Goal: Transaction & Acquisition: Purchase product/service

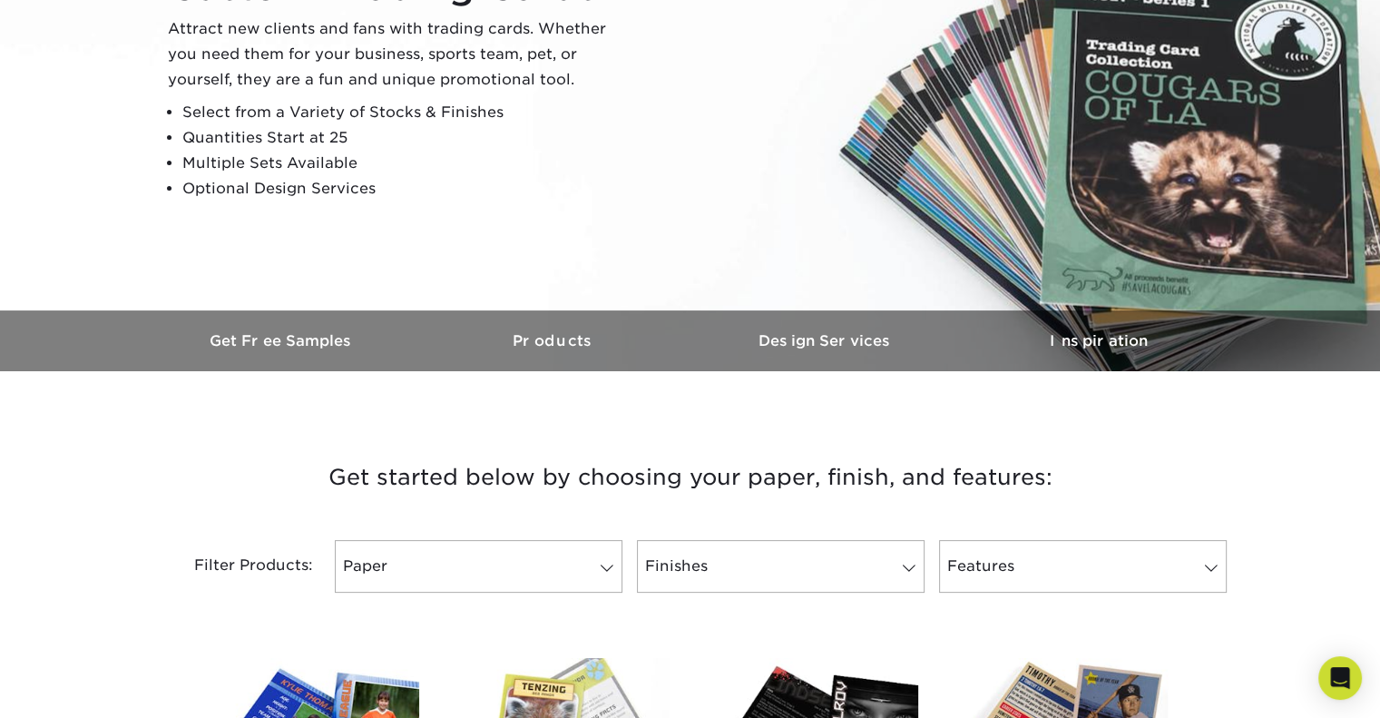
scroll to position [363, 0]
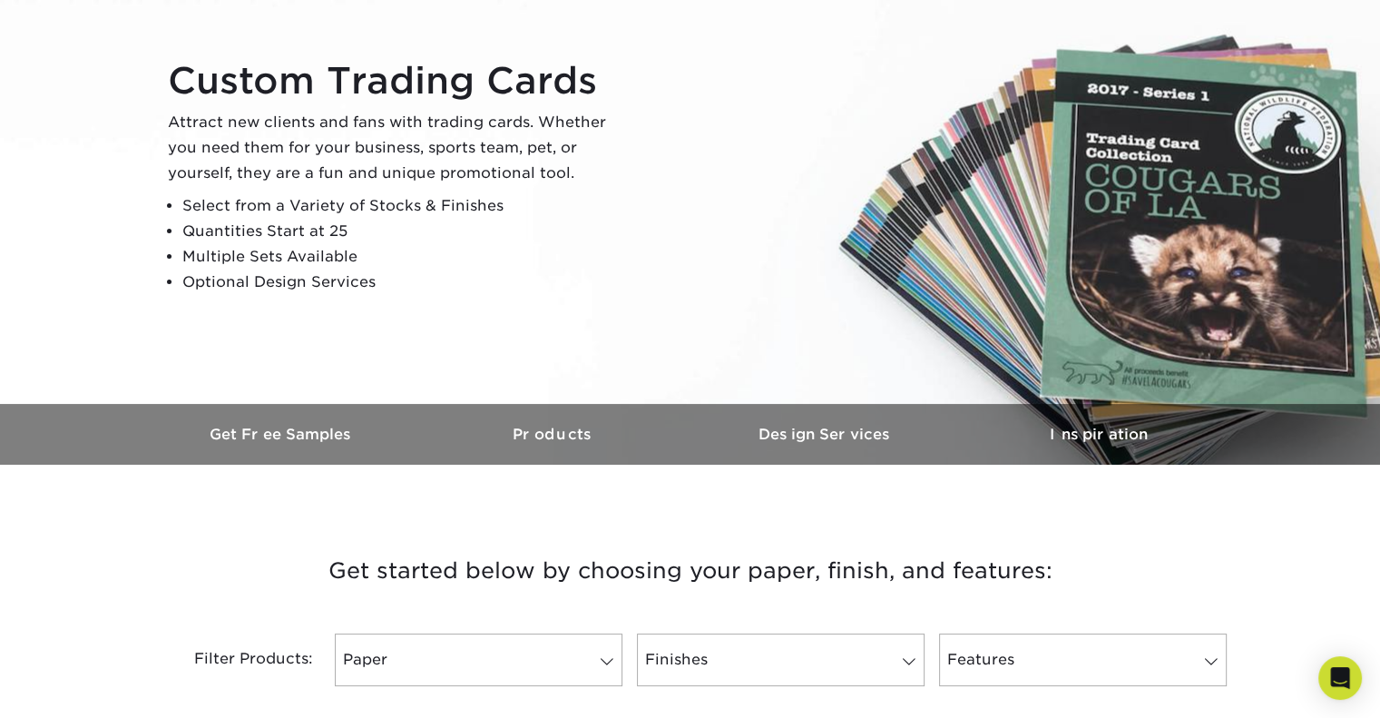
scroll to position [363, 0]
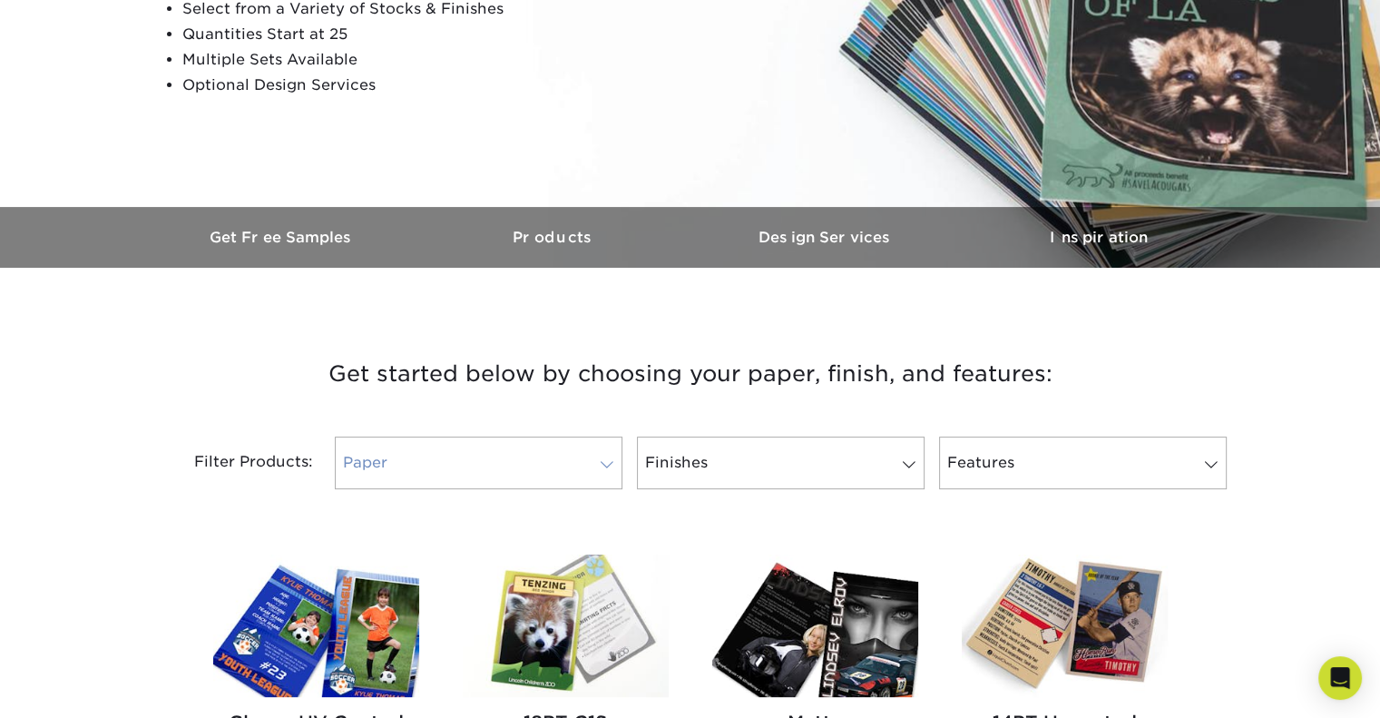
click at [523, 458] on link "Paper" at bounding box center [479, 462] width 288 height 53
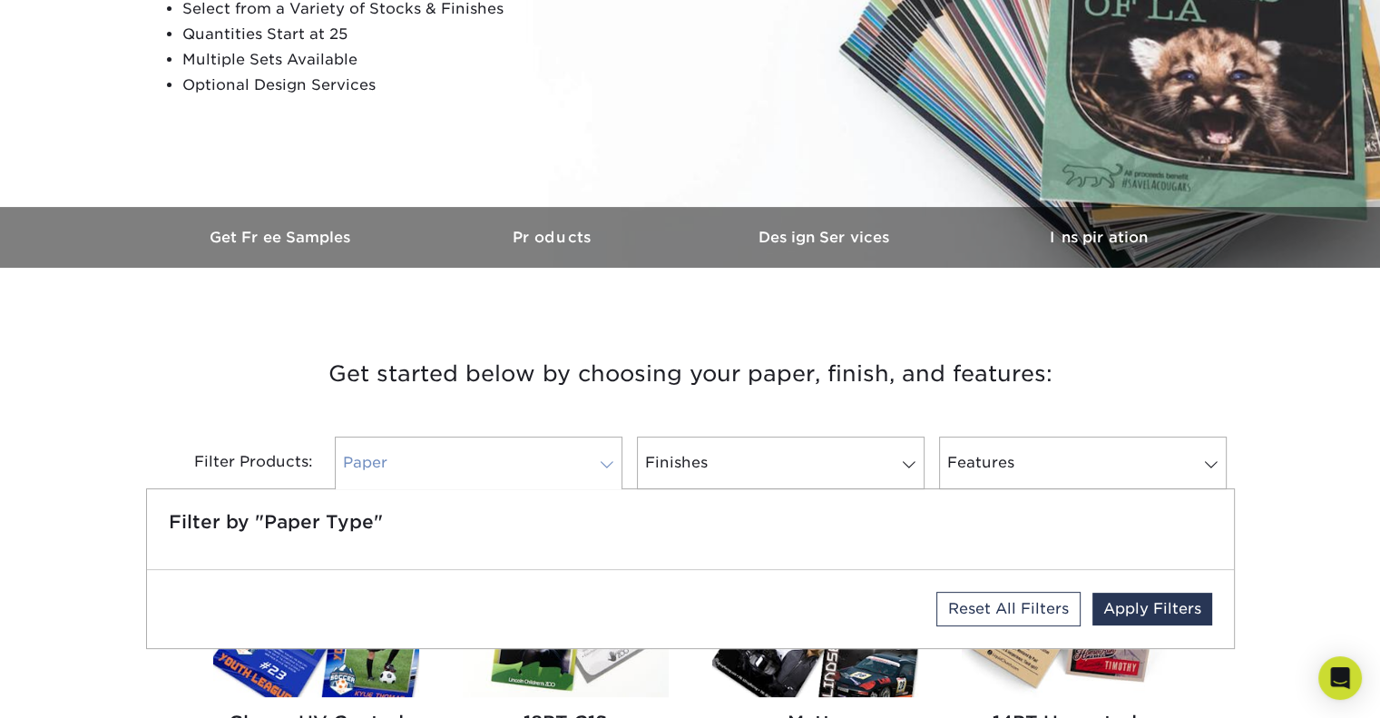
click at [529, 452] on link "Paper" at bounding box center [479, 462] width 288 height 53
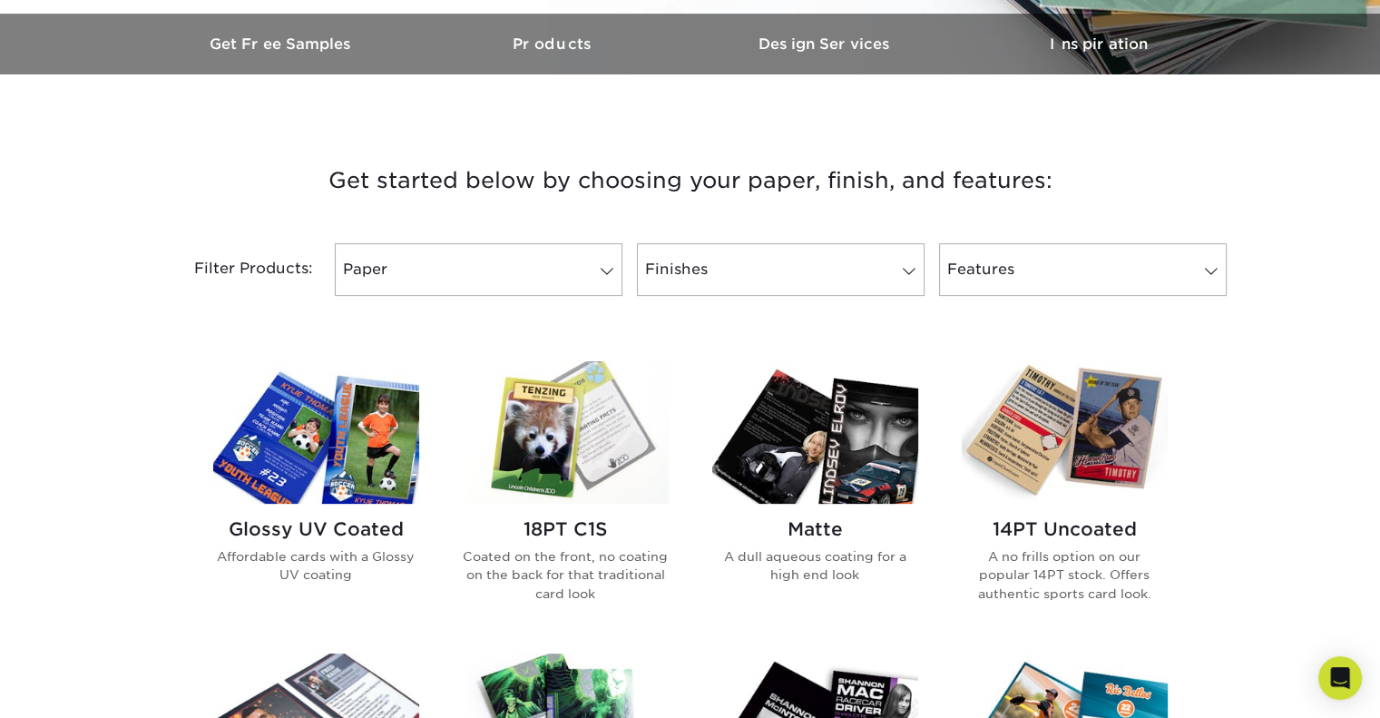
scroll to position [635, 0]
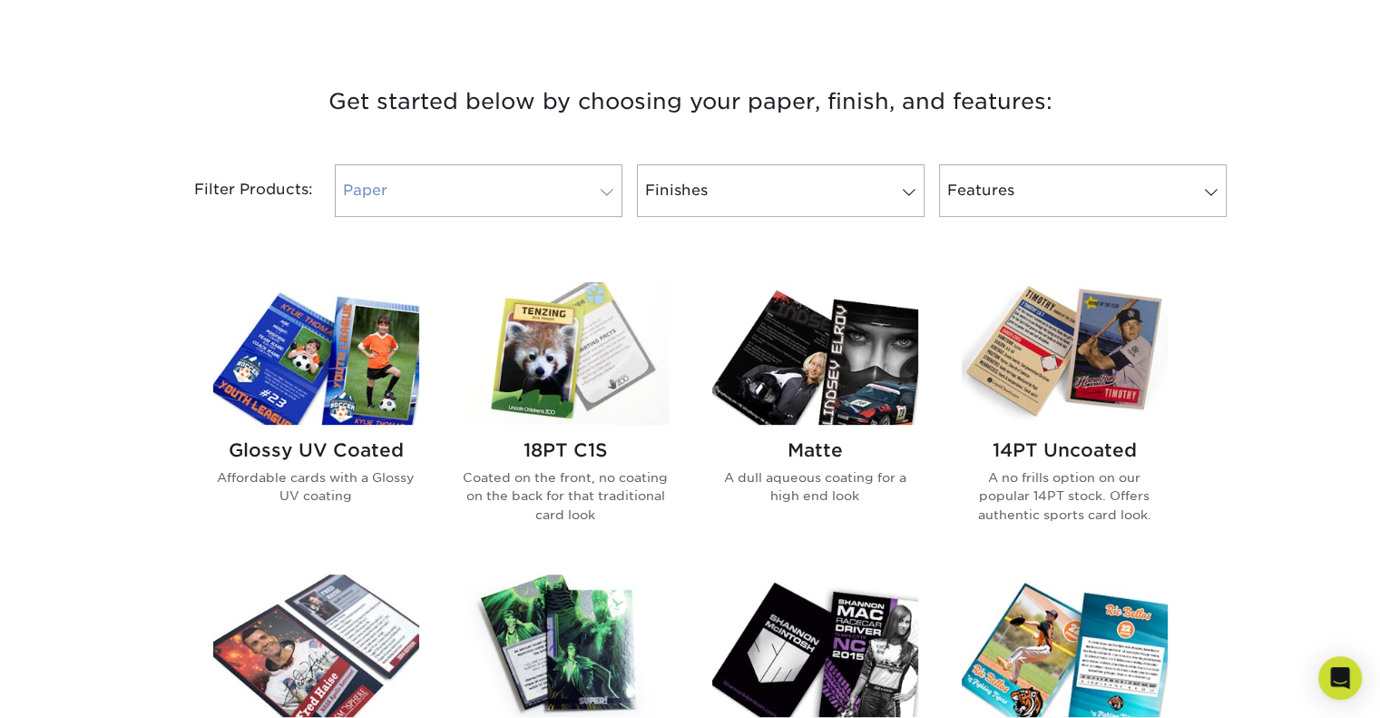
click at [595, 187] on span at bounding box center [606, 192] width 25 height 15
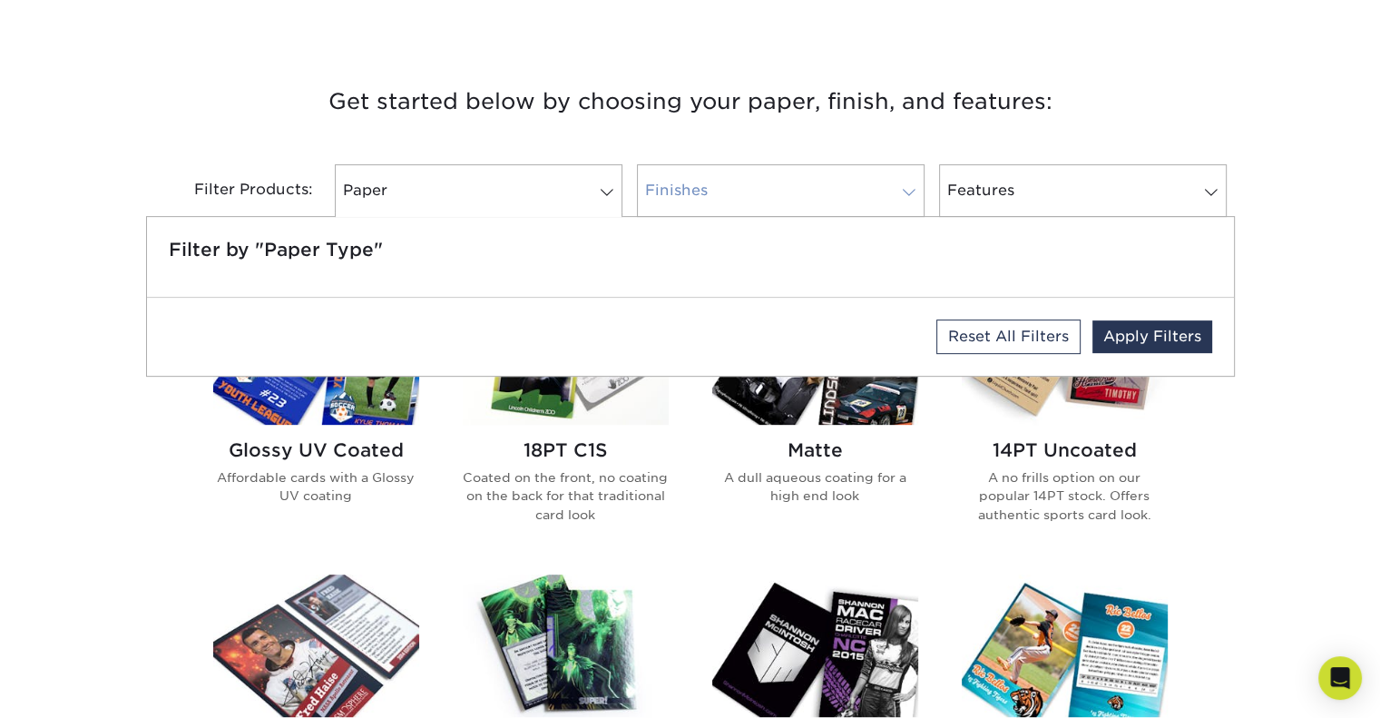
click at [799, 197] on link "Finishes" at bounding box center [781, 190] width 288 height 53
drag, startPoint x: 1043, startPoint y: 195, endPoint x: 1001, endPoint y: 153, distance: 59.0
click at [1042, 195] on link "Features" at bounding box center [1083, 190] width 288 height 53
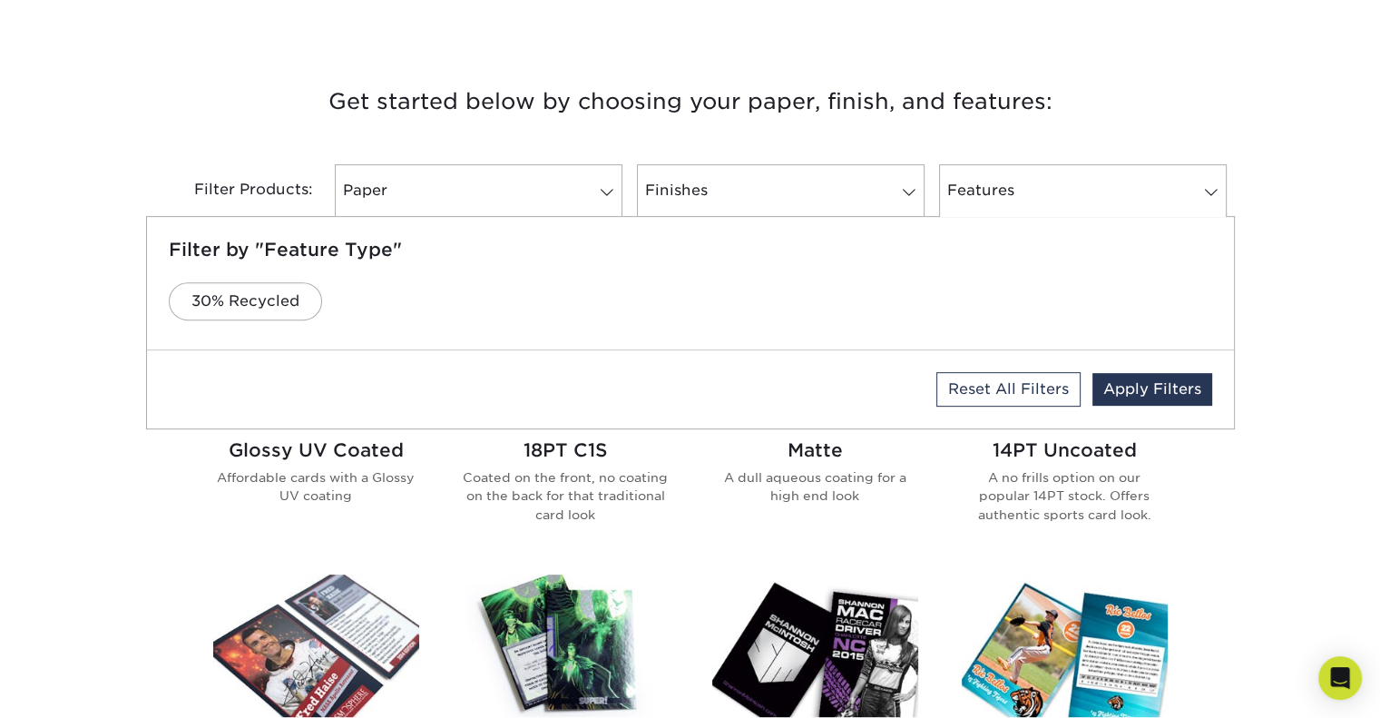
click at [1010, 122] on h3 "Get started below by choosing your paper, finish, and features:" at bounding box center [690, 102] width 1061 height 82
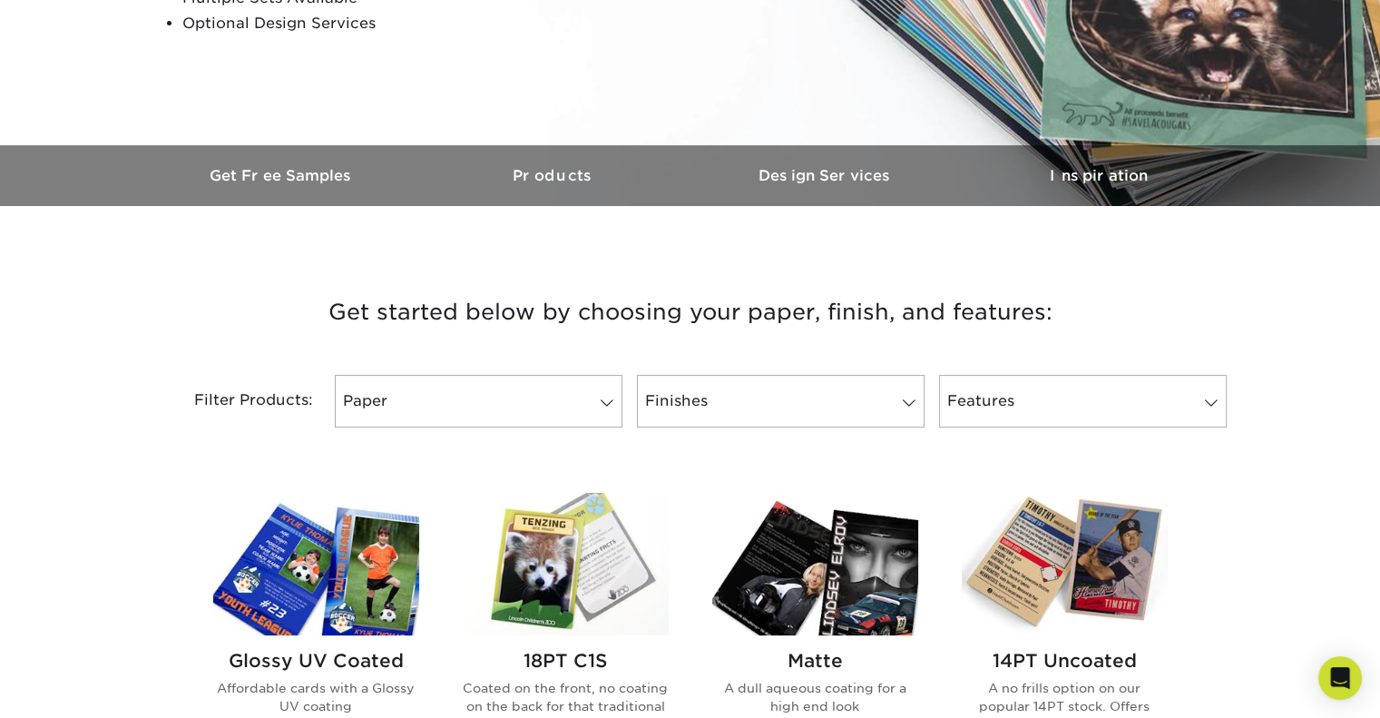
scroll to position [181, 0]
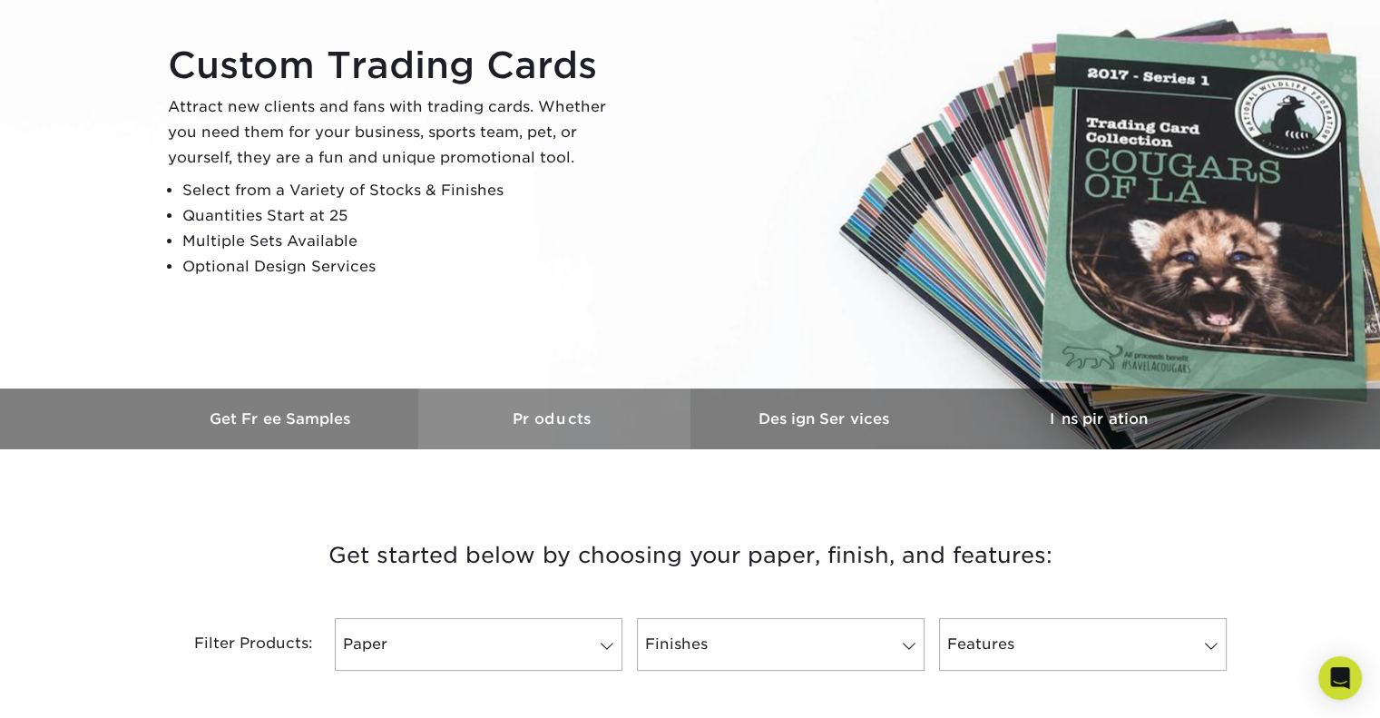
click at [530, 411] on h3 "Products" at bounding box center [554, 418] width 272 height 17
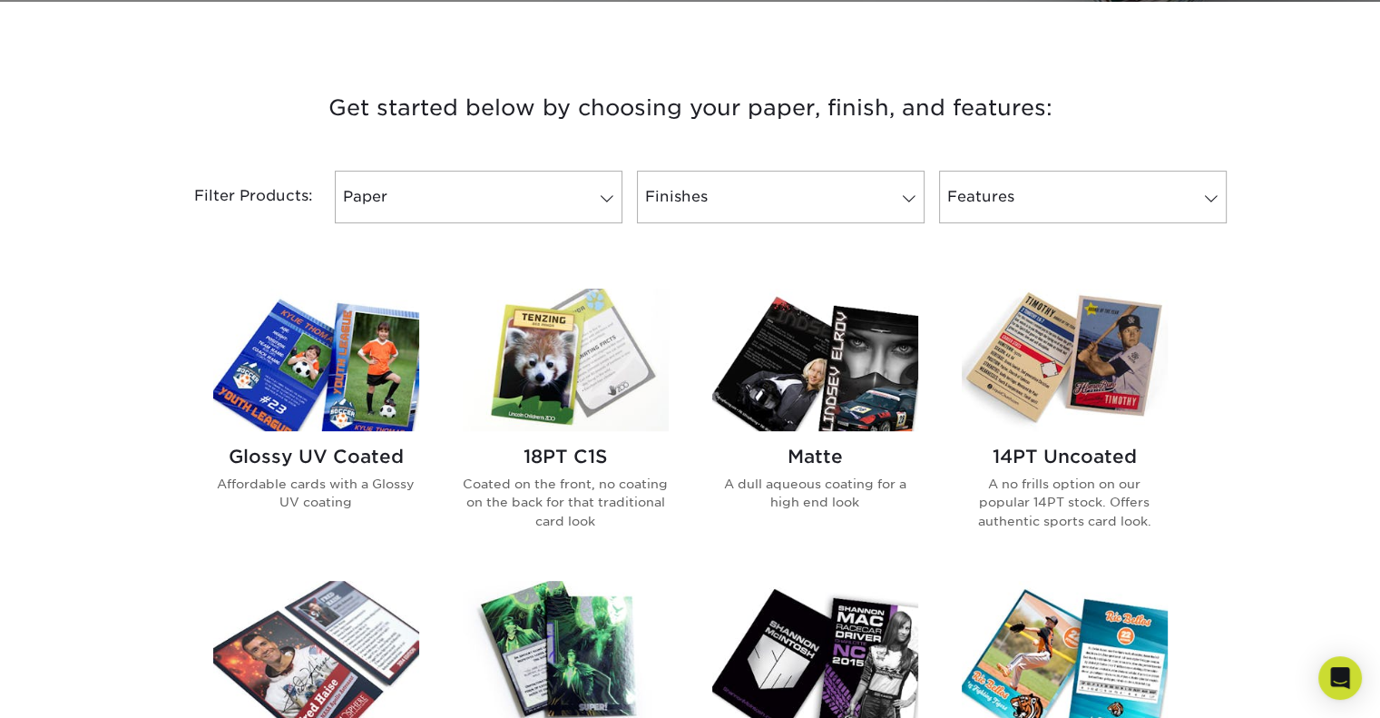
scroll to position [630, 0]
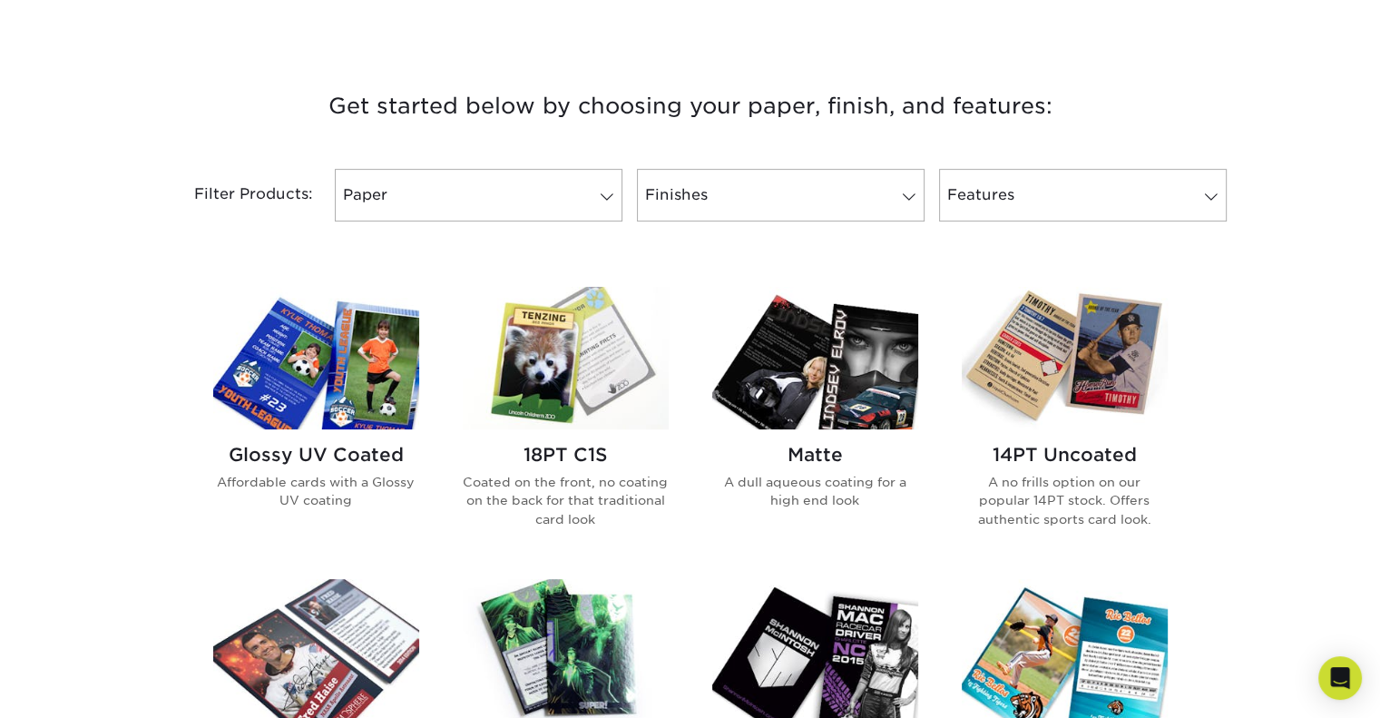
click at [813, 372] on img at bounding box center [815, 358] width 206 height 142
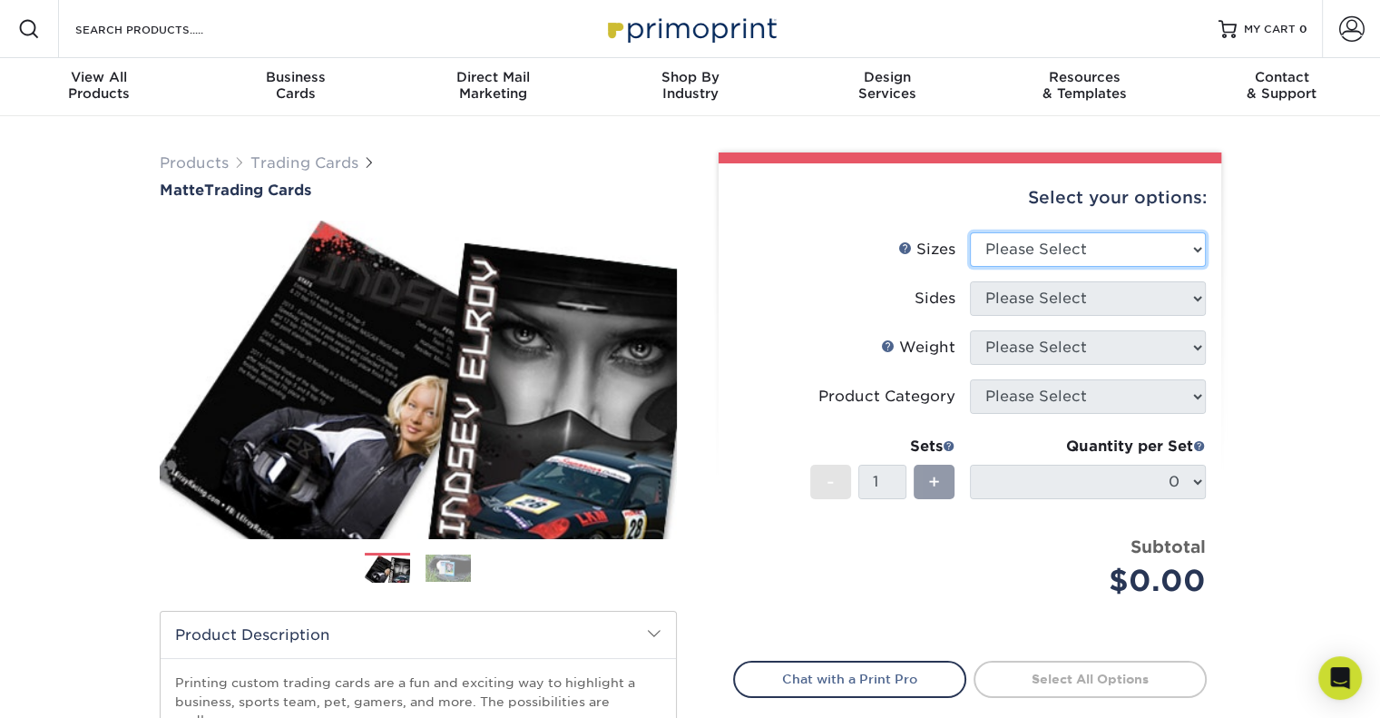
click at [1059, 255] on select "Please Select 2.5" x 3.5"" at bounding box center [1088, 249] width 236 height 34
select select "2.50x3.50"
click at [970, 232] on select "Please Select 2.5" x 3.5"" at bounding box center [1088, 249] width 236 height 34
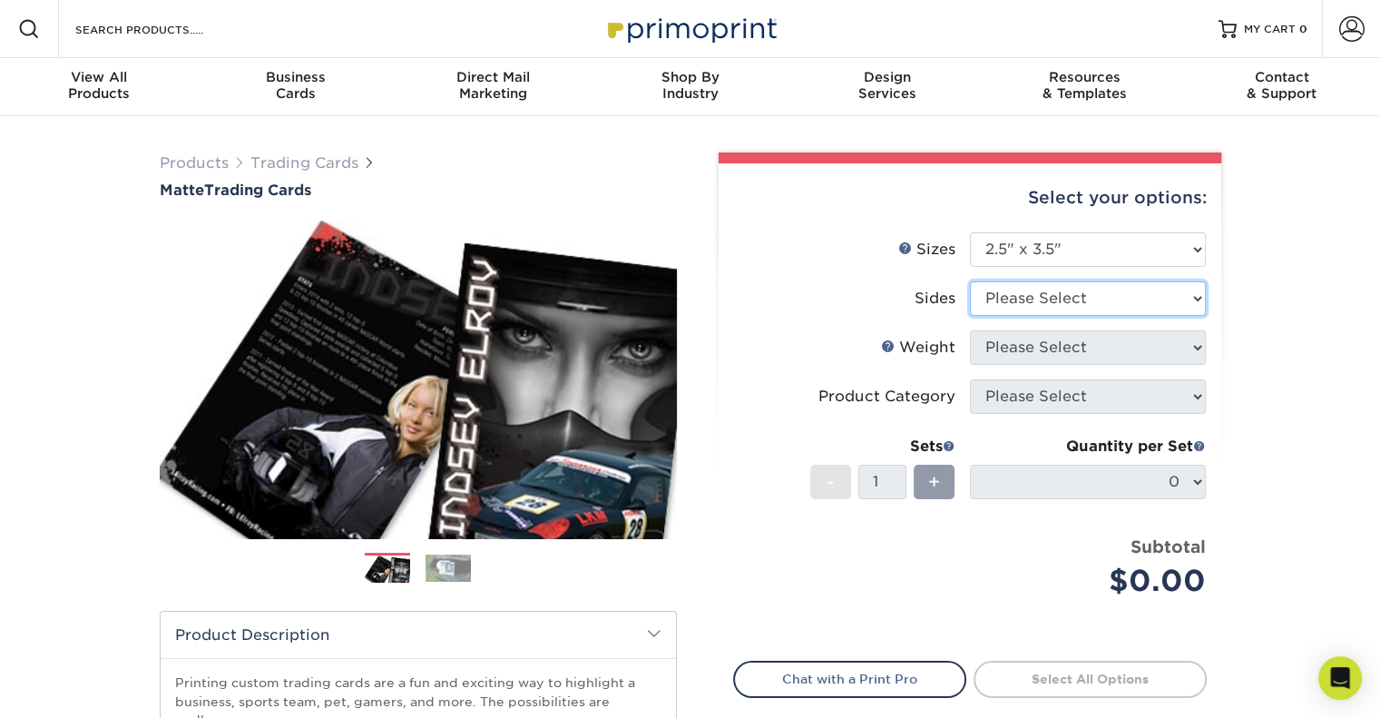
click at [1034, 305] on select "Please Select Print Both Sides Print Front Only" at bounding box center [1088, 298] width 236 height 34
select select "32d3c223-f82c-492b-b915-ba065a00862f"
click at [970, 281] on select "Please Select Print Both Sides Print Front Only" at bounding box center [1088, 298] width 236 height 34
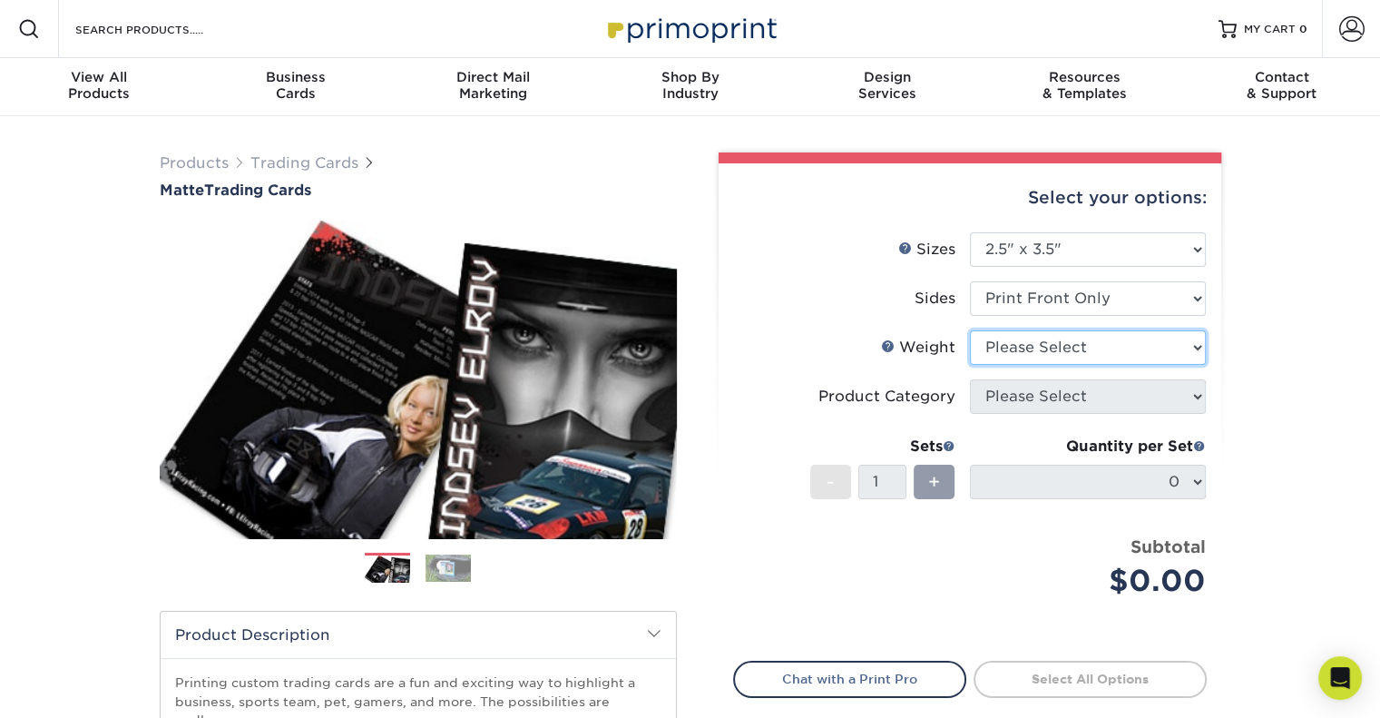
click at [1039, 351] on select "Please Select 16PT 14PT" at bounding box center [1088, 347] width 236 height 34
click at [970, 330] on select "Please Select 16PT 14PT" at bounding box center [1088, 347] width 236 height 34
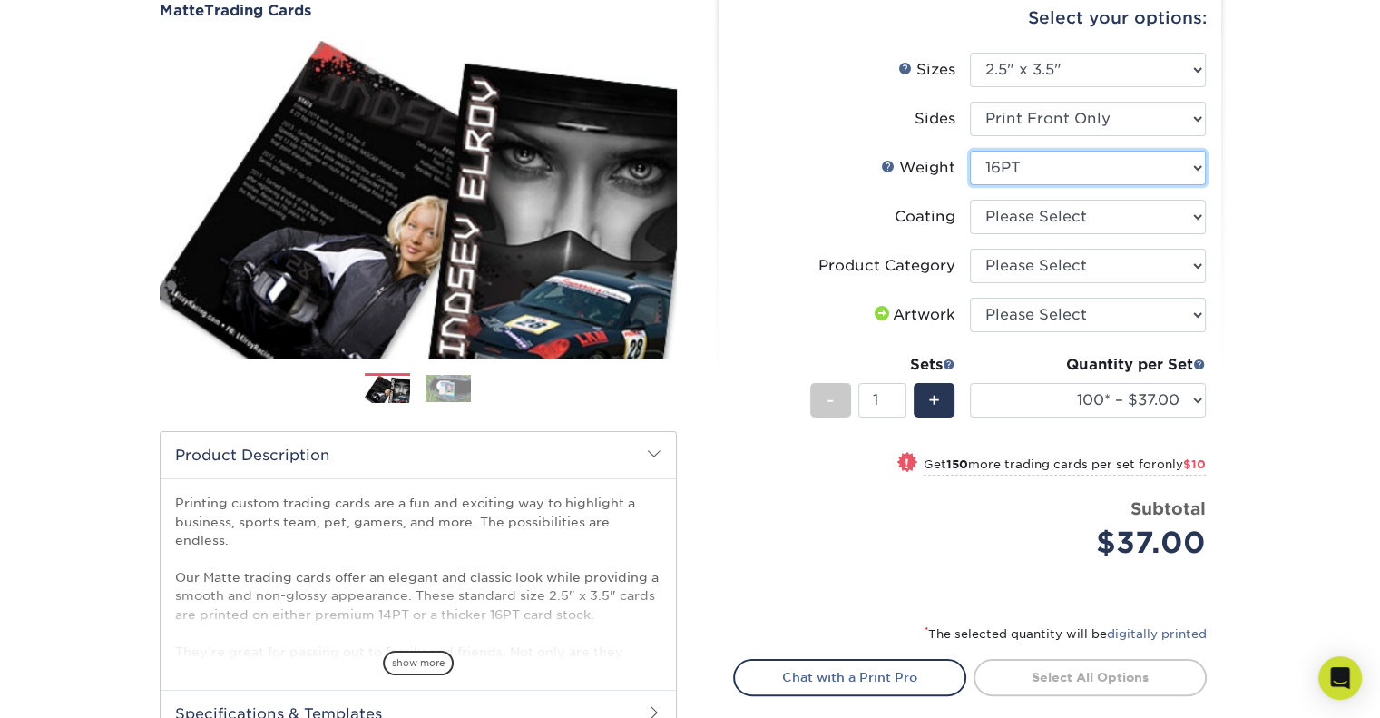
scroll to position [181, 0]
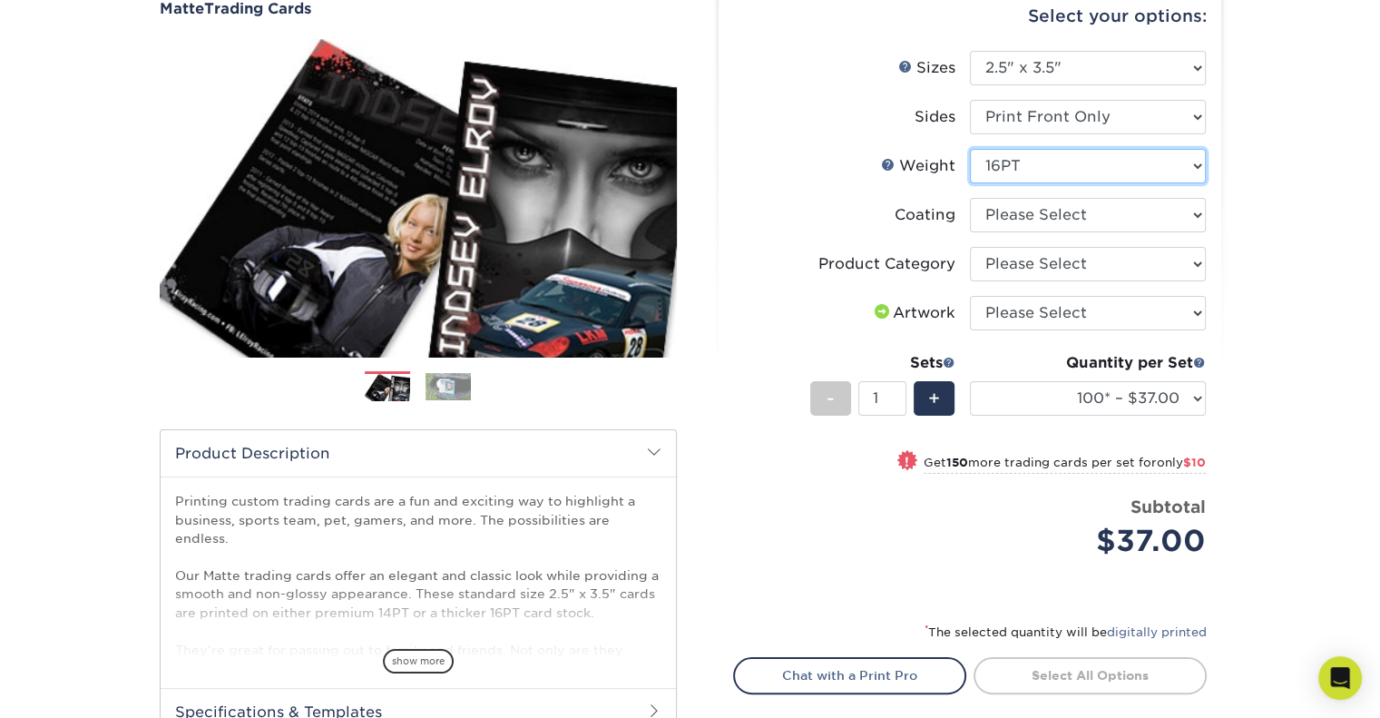
click at [1012, 171] on select "Please Select 16PT 14PT" at bounding box center [1088, 166] width 236 height 34
click at [970, 149] on select "Please Select 16PT 14PT" at bounding box center [1088, 166] width 236 height 34
click at [1017, 182] on li "Weight Help Weight Please Select 16PT 14PT" at bounding box center [970, 173] width 472 height 49
click at [1014, 178] on select "Please Select 16PT 14PT" at bounding box center [1088, 166] width 236 height 34
select select "16PT"
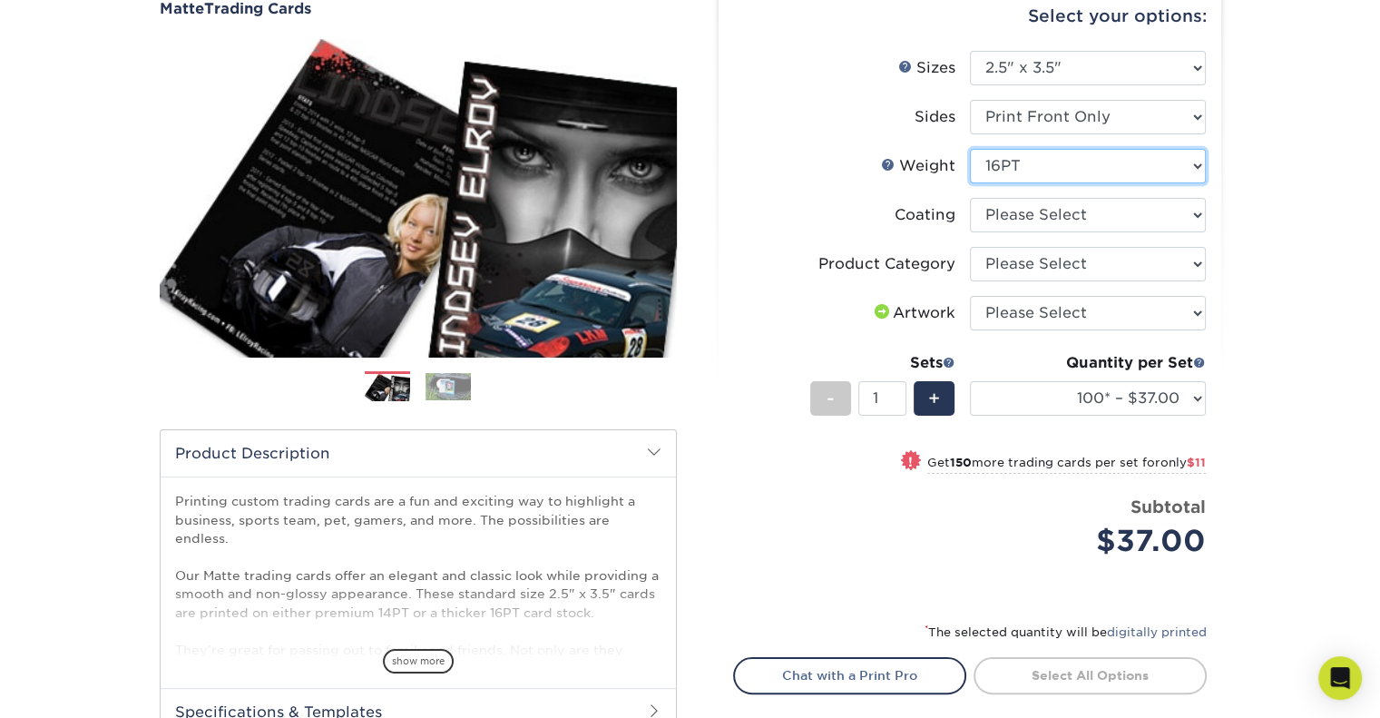
click at [970, 149] on select "Please Select 16PT 14PT" at bounding box center [1088, 166] width 236 height 34
click at [1020, 222] on select at bounding box center [1088, 215] width 236 height 34
select select "121bb7b5-3b4d-429f-bd8d-bbf80e953313"
click at [970, 198] on select at bounding box center [1088, 215] width 236 height 34
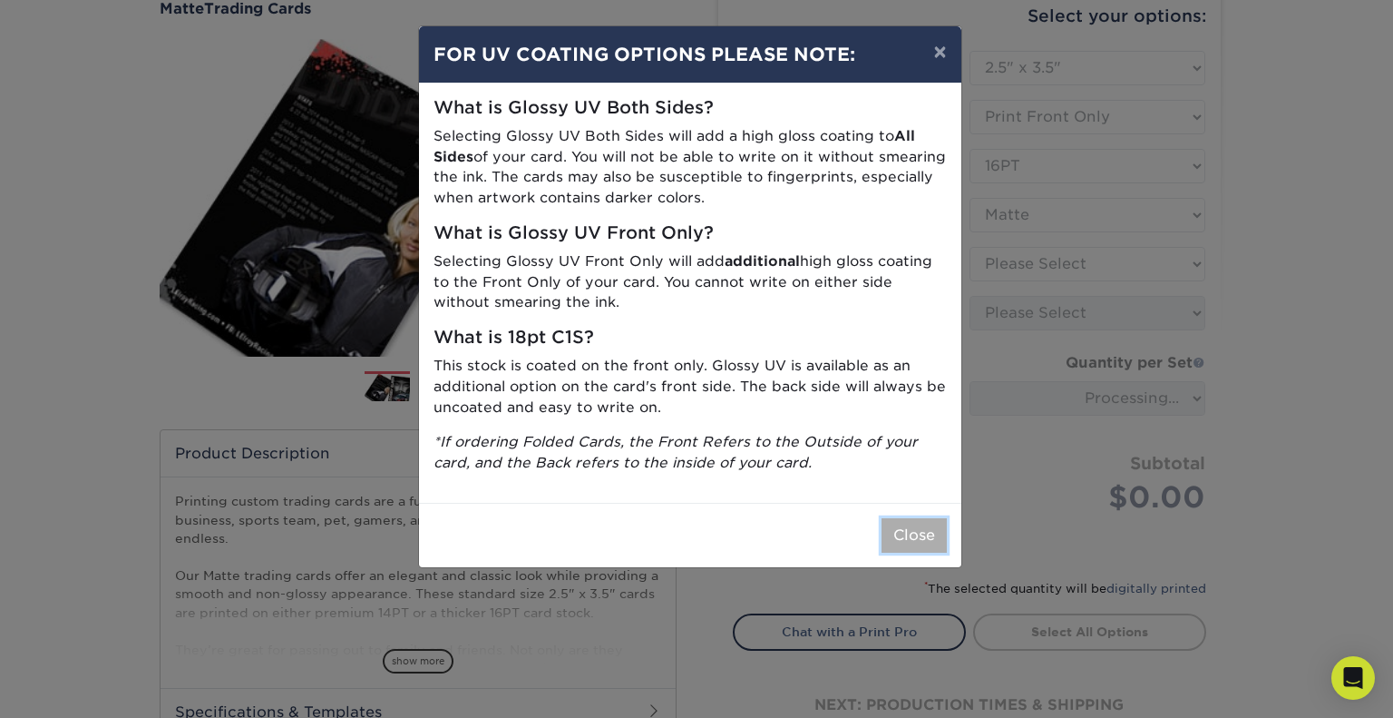
click at [914, 540] on button "Close" at bounding box center [914, 535] width 65 height 34
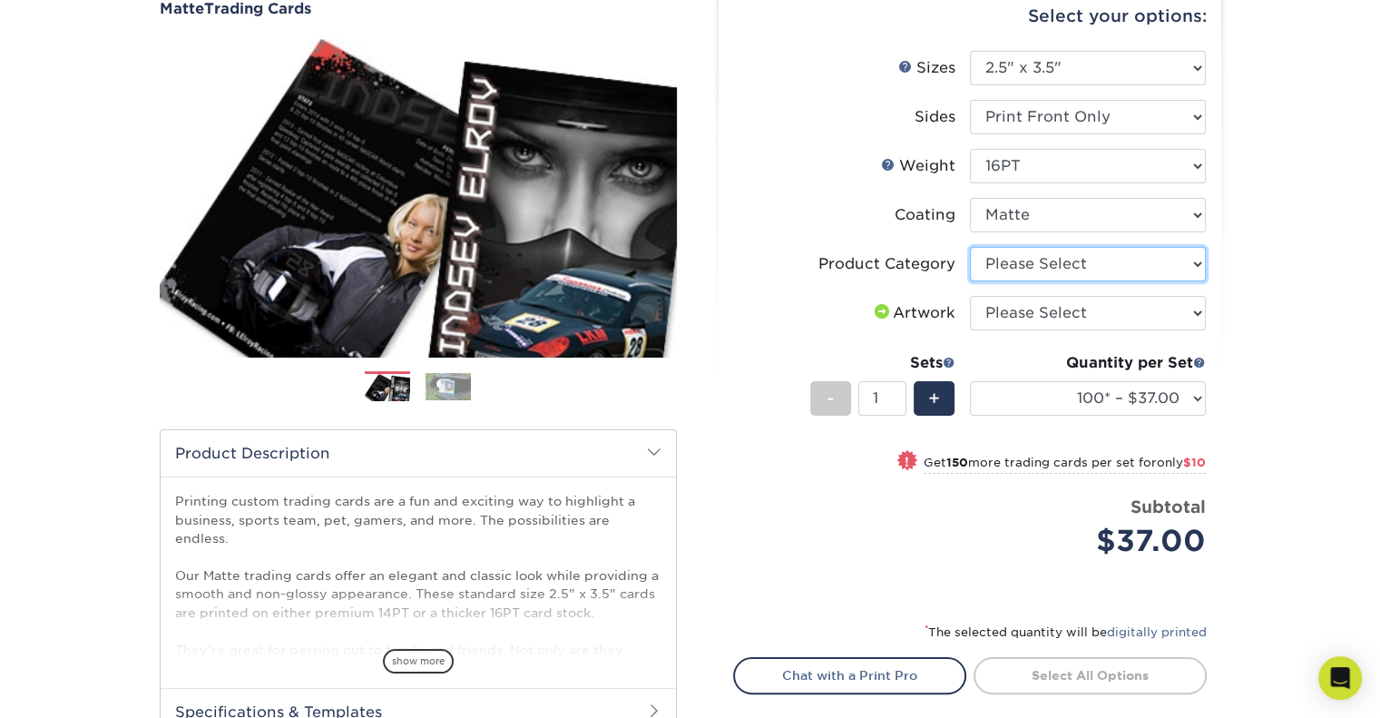
click at [1024, 263] on select "Please Select Trading Cards" at bounding box center [1088, 264] width 236 height 34
select select "c2f9bce9-36c2-409d-b101-c29d9d031e18"
click at [970, 247] on select "Please Select Trading Cards" at bounding box center [1088, 264] width 236 height 34
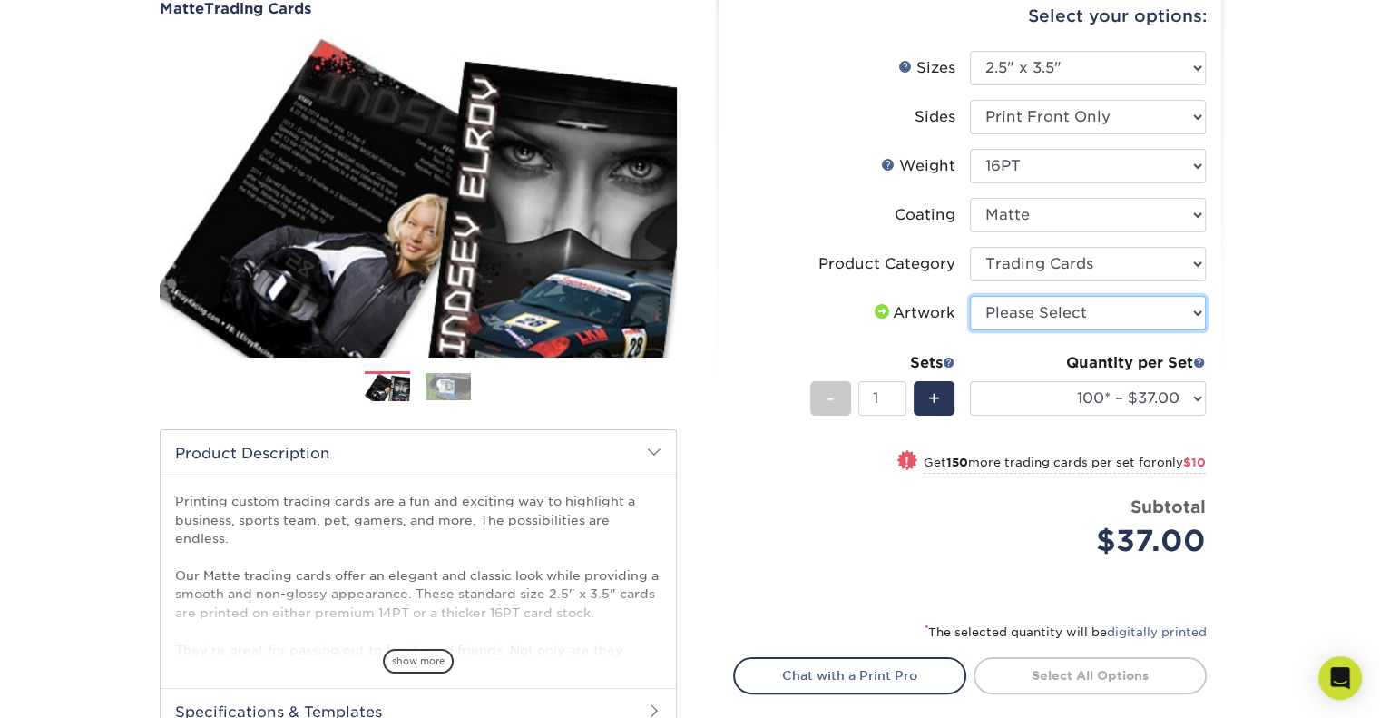
click at [1016, 315] on select "Please Select I will upload files I need a design - $100" at bounding box center [1088, 313] width 236 height 34
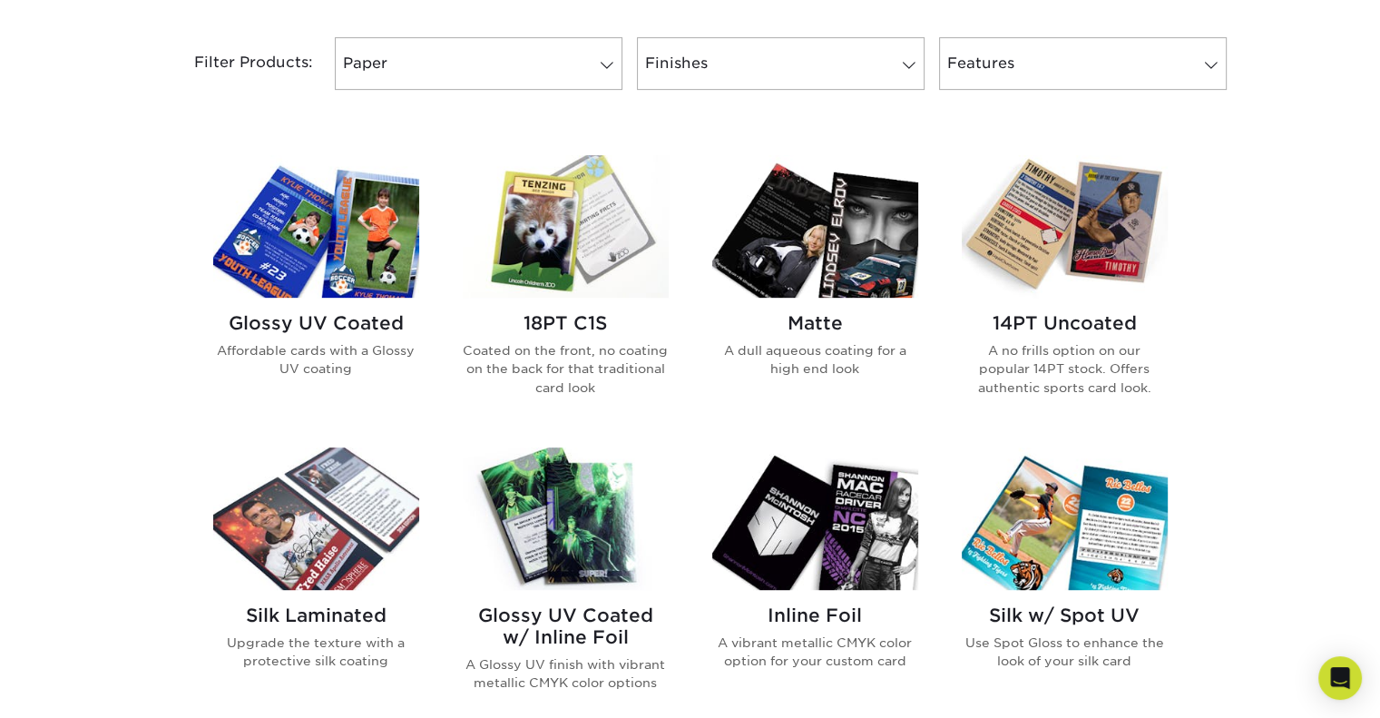
scroll to position [998, 0]
